Goal: Task Accomplishment & Management: Use online tool/utility

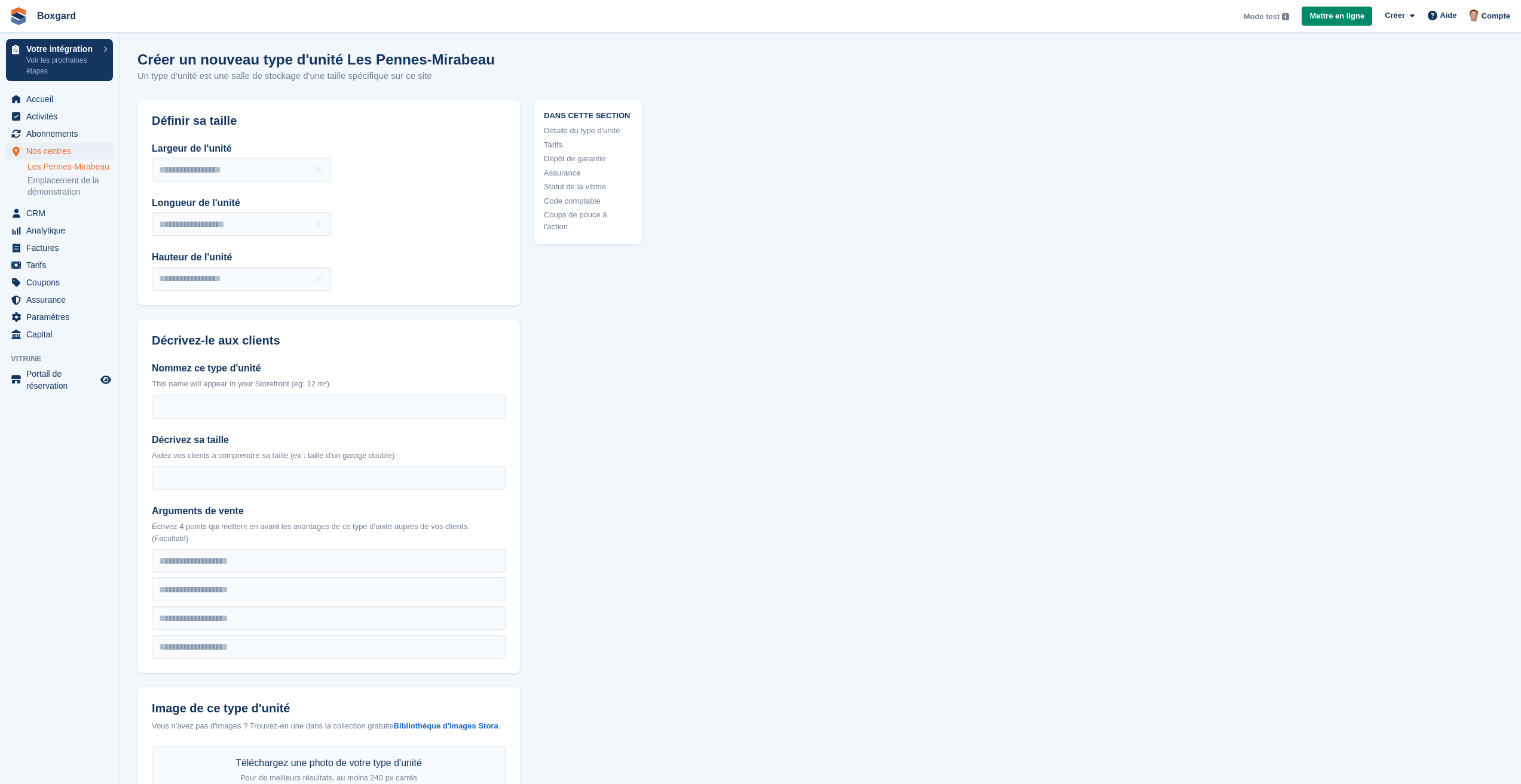
click at [72, 168] on link "Les Pennes-Mirabeau" at bounding box center [70, 167] width 86 height 12
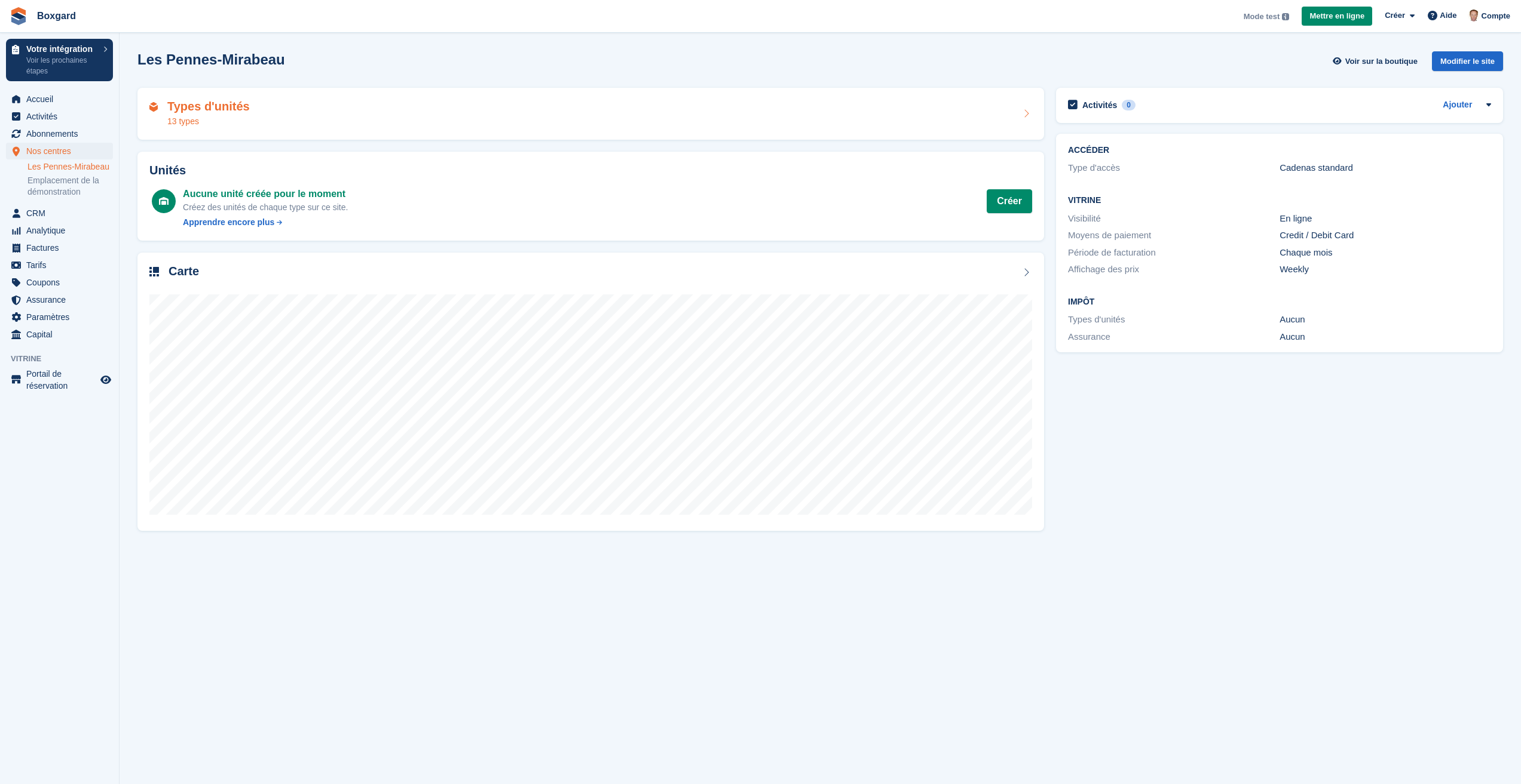
click at [233, 113] on h2 "Types d'unités" at bounding box center [209, 107] width 83 height 14
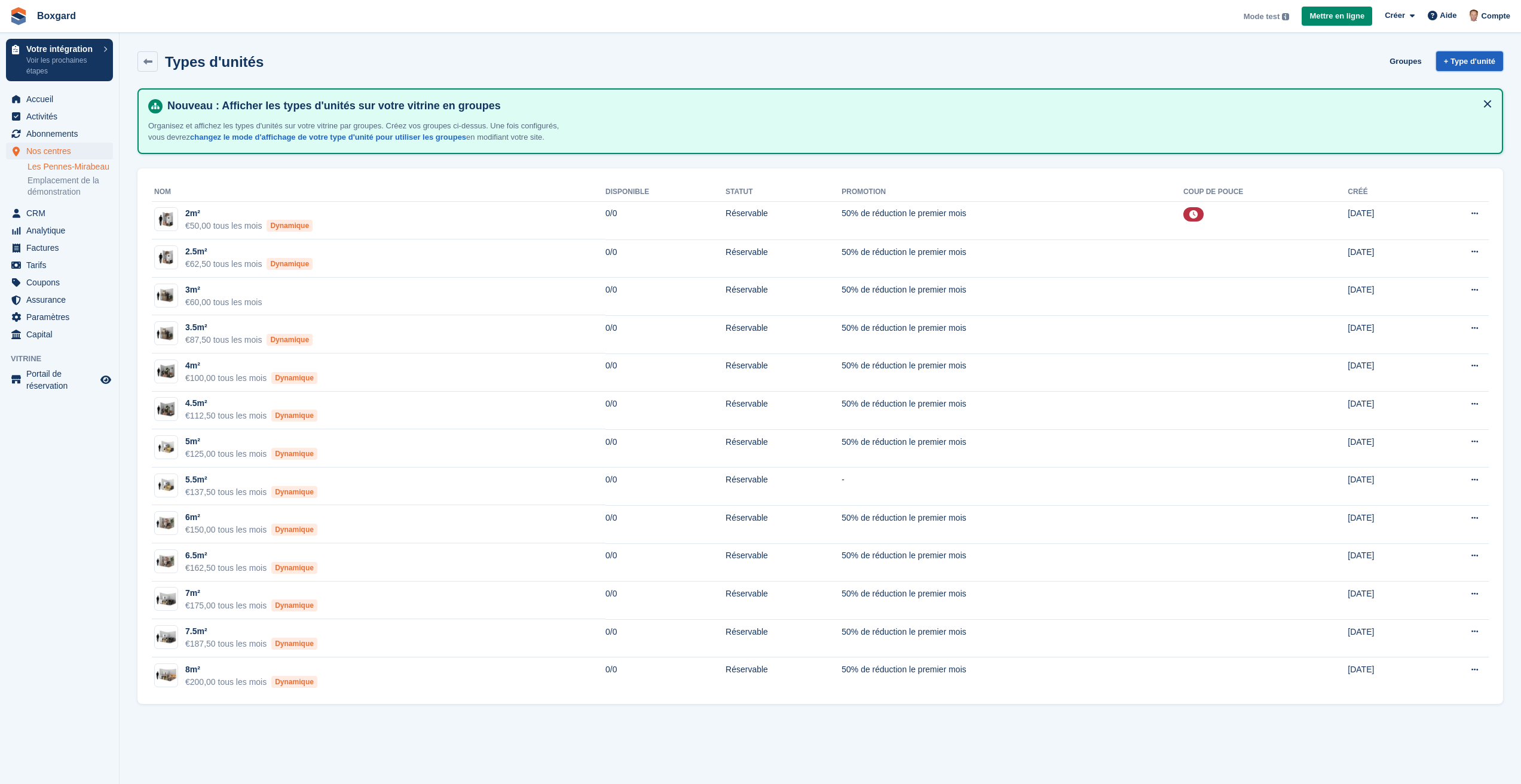
click at [1473, 59] on link "+ Type d'unité" at bounding box center [1469, 62] width 67 height 20
